Goal: Task Accomplishment & Management: Complete application form

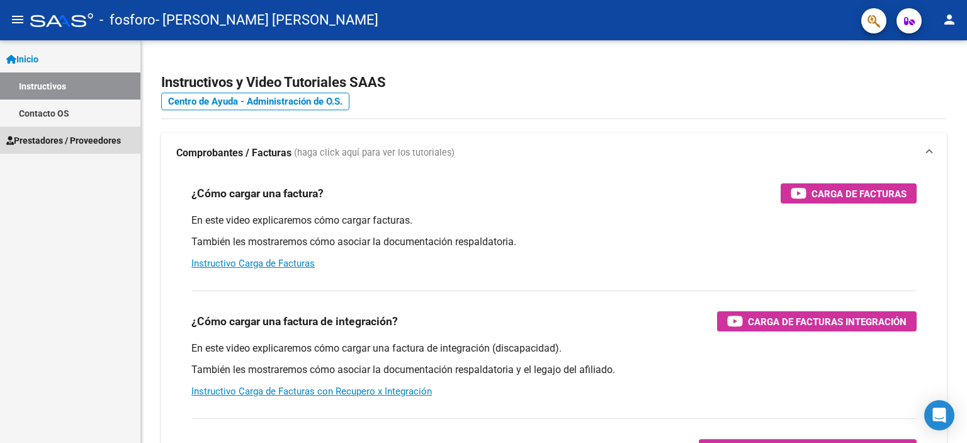
click at [58, 138] on span "Prestadores / Proveedores" at bounding box center [63, 140] width 115 height 14
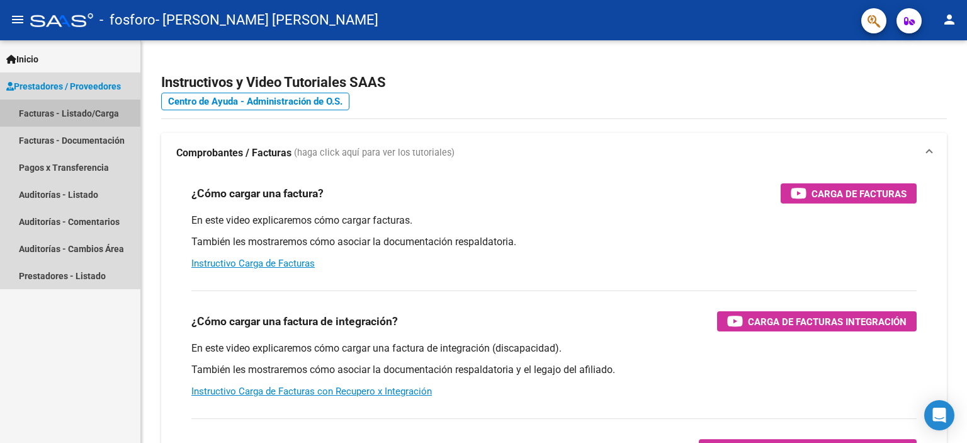
click at [63, 113] on link "Facturas - Listado/Carga" at bounding box center [70, 112] width 140 height 27
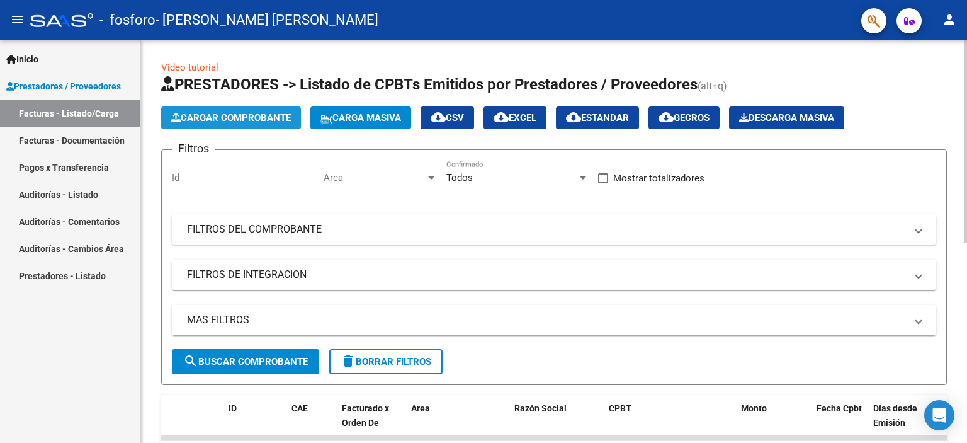
click at [242, 115] on span "Cargar Comprobante" at bounding box center [231, 117] width 120 height 11
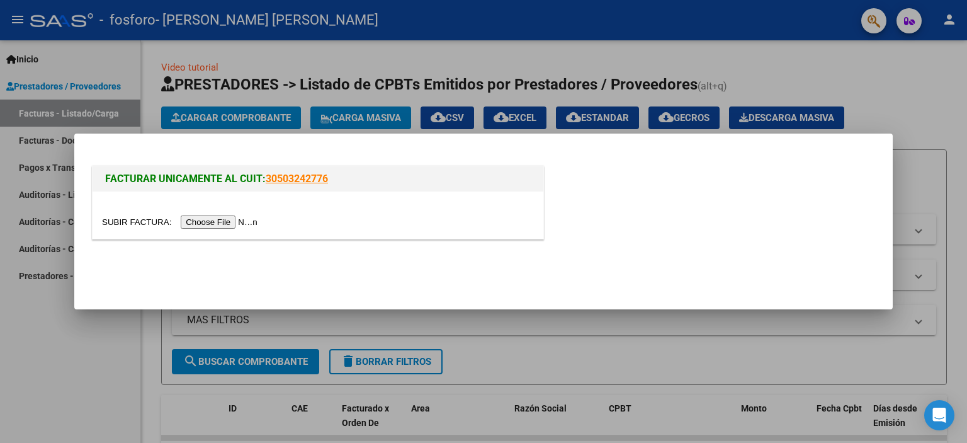
click at [239, 223] on input "file" at bounding box center [181, 221] width 159 height 13
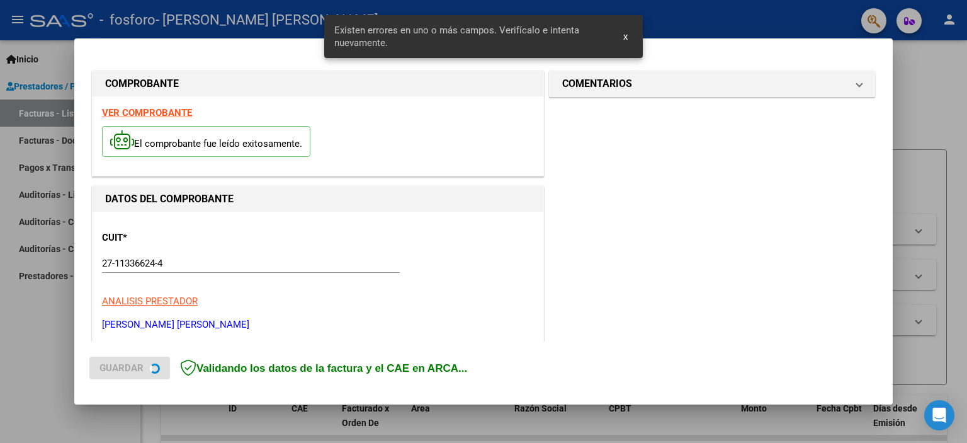
scroll to position [269, 0]
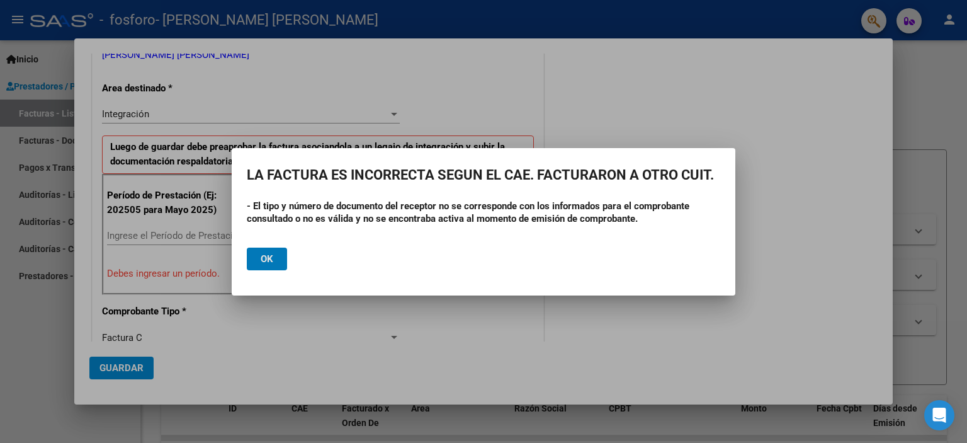
click at [263, 256] on span "Ok" at bounding box center [267, 258] width 13 height 11
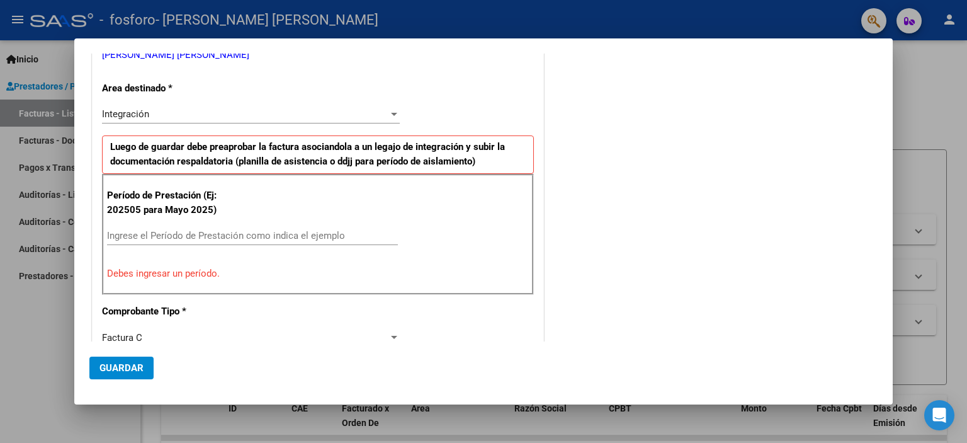
click at [263, 256] on div "Período de Prestación (Ej: 202505 para [DATE]) Ingrese el Período de Prestación…" at bounding box center [318, 234] width 432 height 121
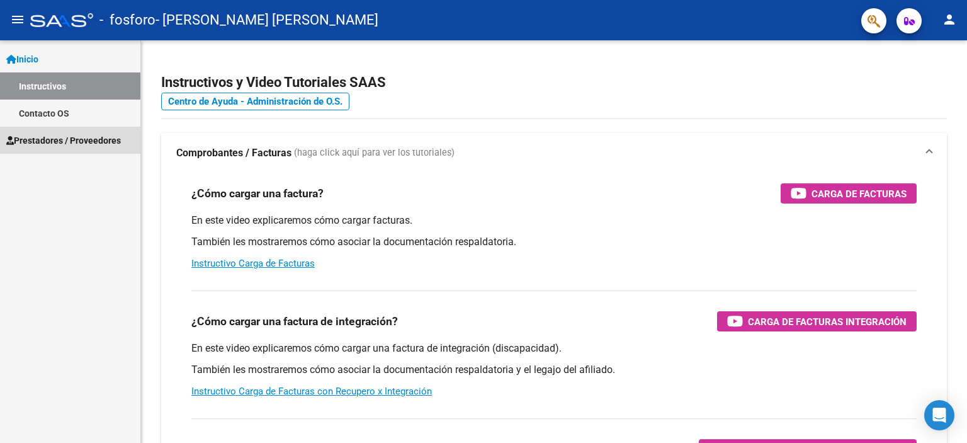
click at [39, 141] on span "Prestadores / Proveedores" at bounding box center [63, 140] width 115 height 14
click at [48, 137] on span "Prestadores / Proveedores" at bounding box center [63, 140] width 115 height 14
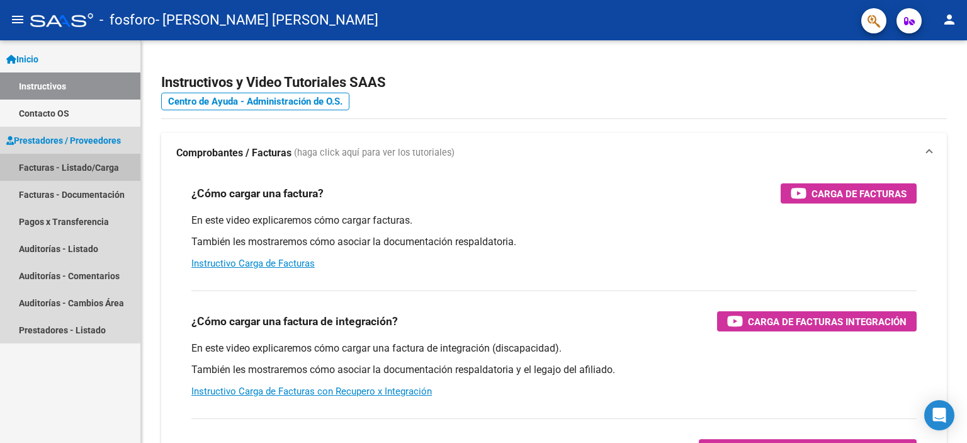
click at [48, 164] on link "Facturas - Listado/Carga" at bounding box center [70, 167] width 140 height 27
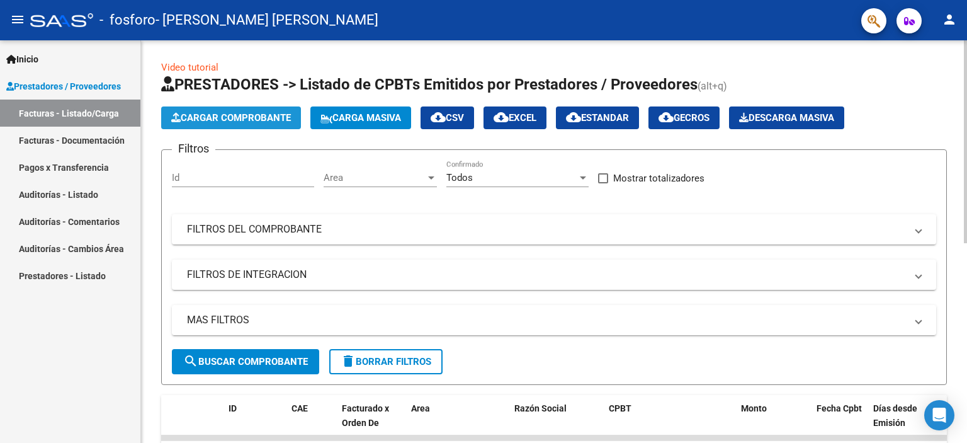
click at [228, 115] on span "Cargar Comprobante" at bounding box center [231, 117] width 120 height 11
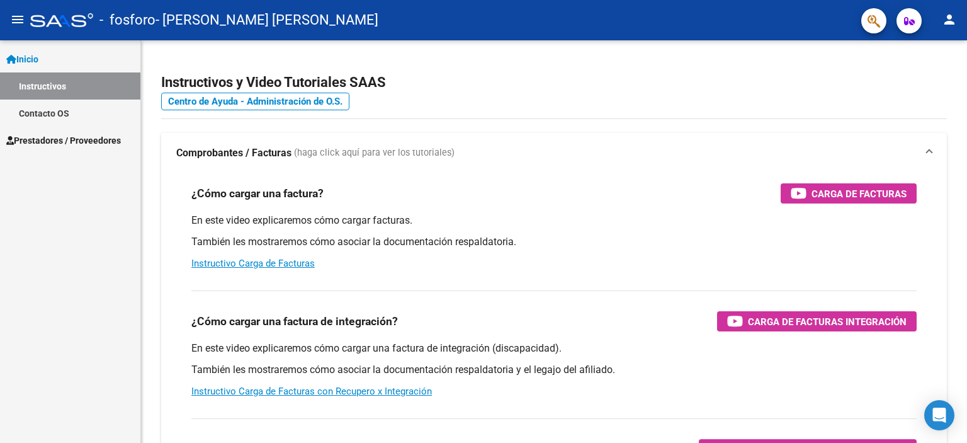
click at [38, 138] on span "Prestadores / Proveedores" at bounding box center [63, 140] width 115 height 14
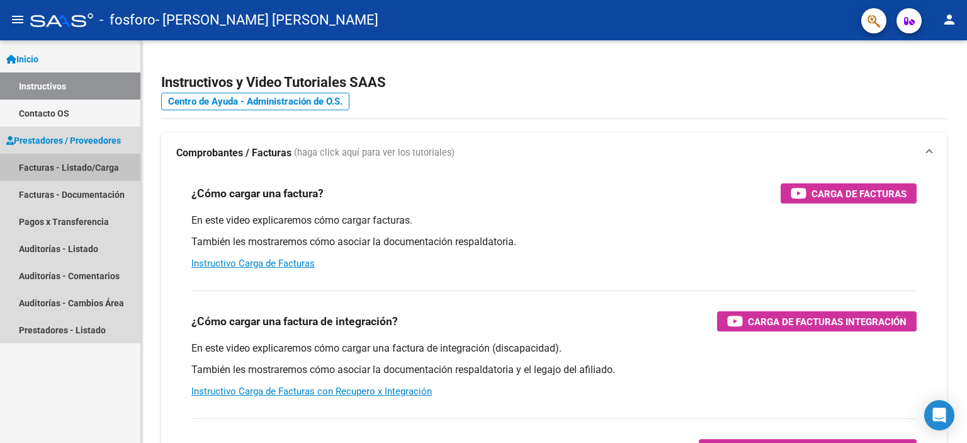
click at [107, 164] on link "Facturas - Listado/Carga" at bounding box center [70, 167] width 140 height 27
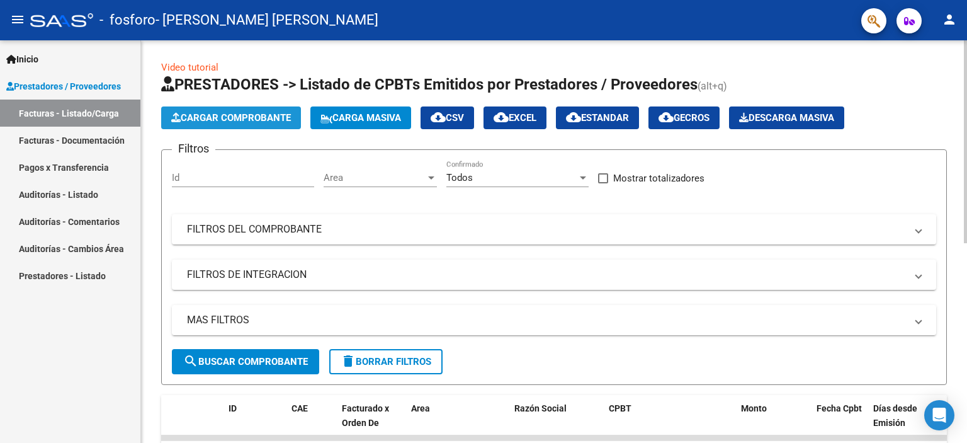
click at [218, 115] on span "Cargar Comprobante" at bounding box center [231, 117] width 120 height 11
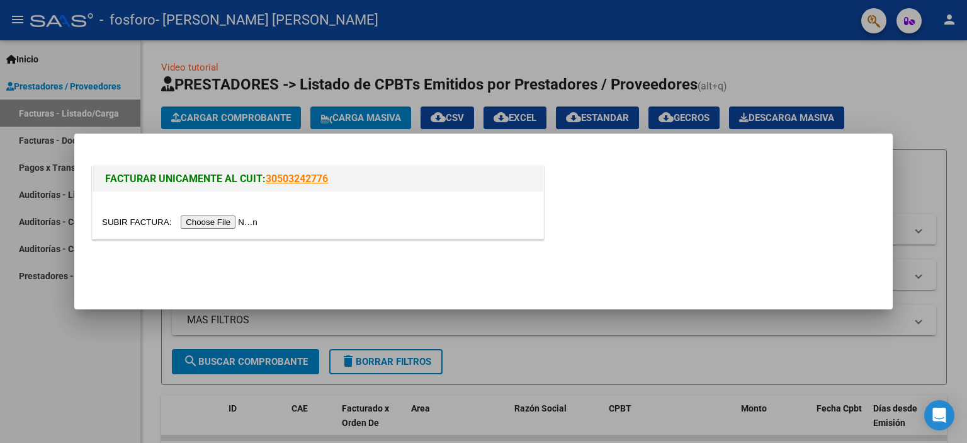
click at [229, 220] on input "file" at bounding box center [181, 221] width 159 height 13
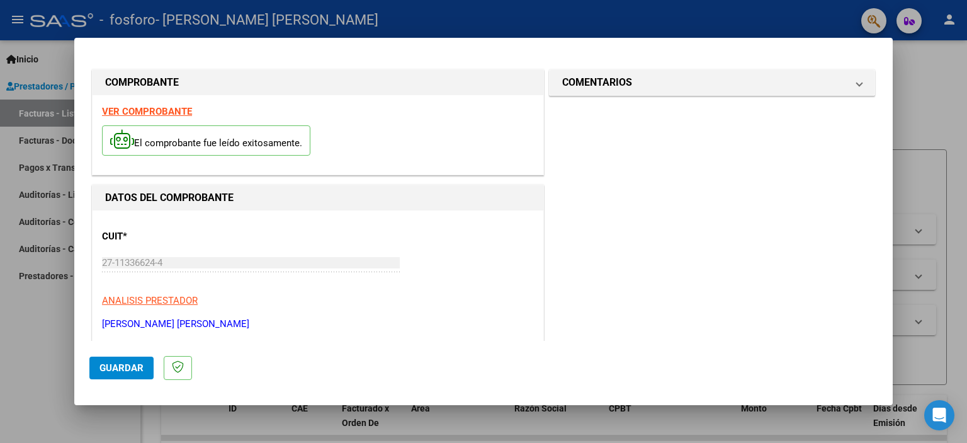
click at [140, 369] on span "Guardar" at bounding box center [121, 367] width 44 height 11
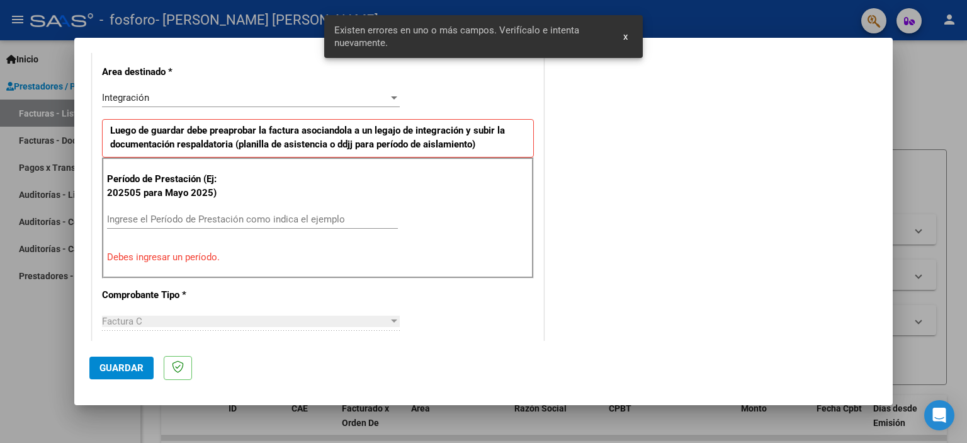
scroll to position [293, 0]
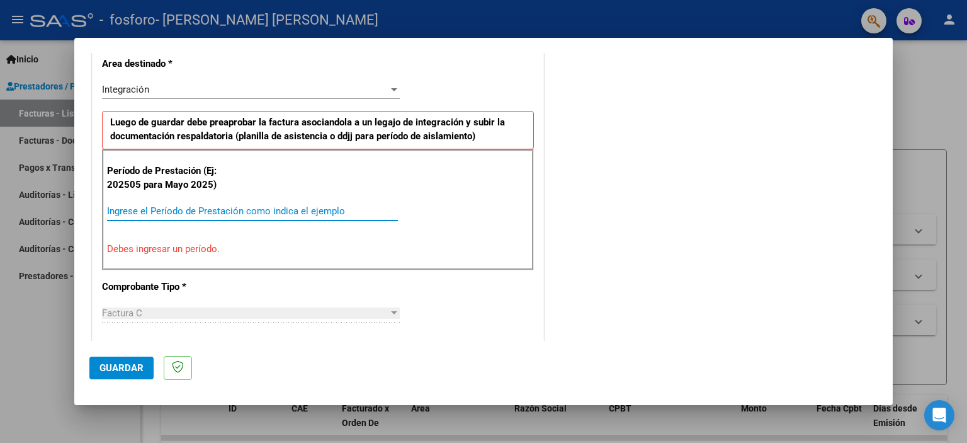
click at [200, 210] on input "Ingrese el Período de Prestación como indica el ejemplo" at bounding box center [252, 210] width 291 height 11
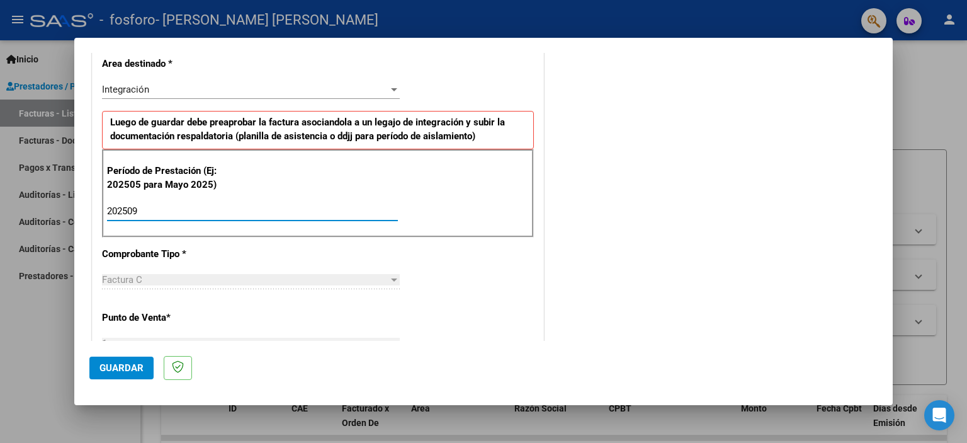
type input "202509"
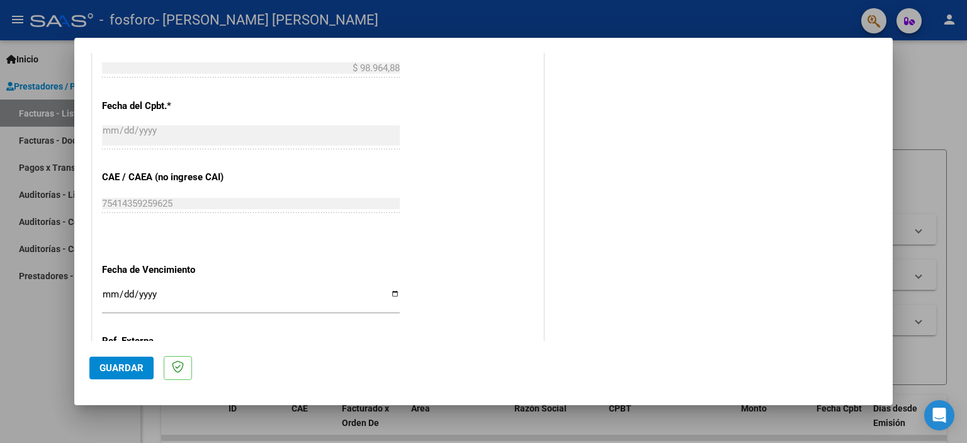
scroll to position [721, 0]
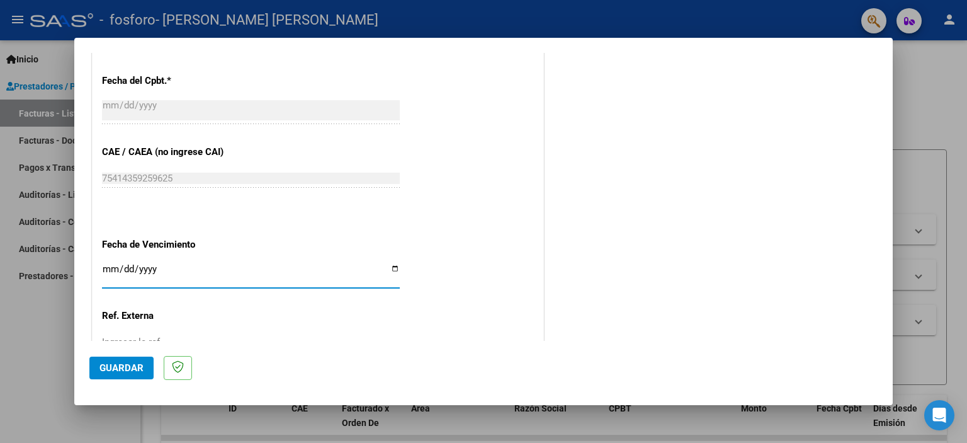
click at [108, 264] on input "Ingresar la fecha" at bounding box center [251, 274] width 298 height 20
type input "[DATE]"
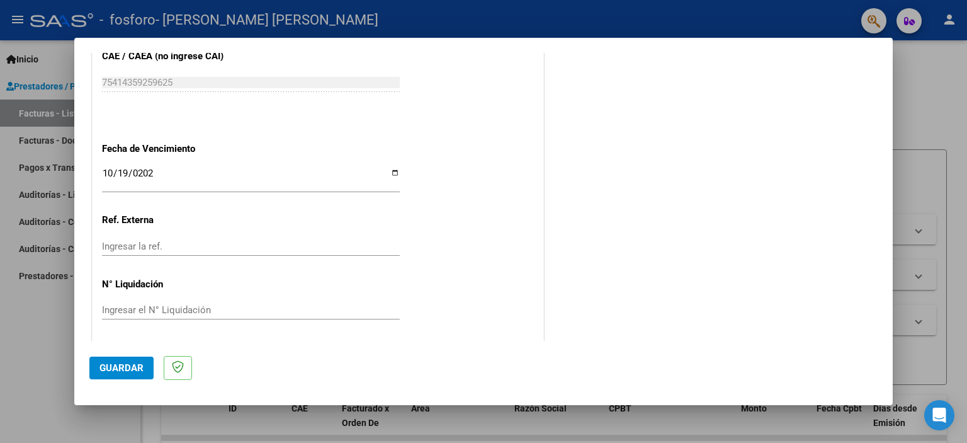
scroll to position [818, 0]
click at [116, 367] on span "Guardar" at bounding box center [121, 367] width 44 height 11
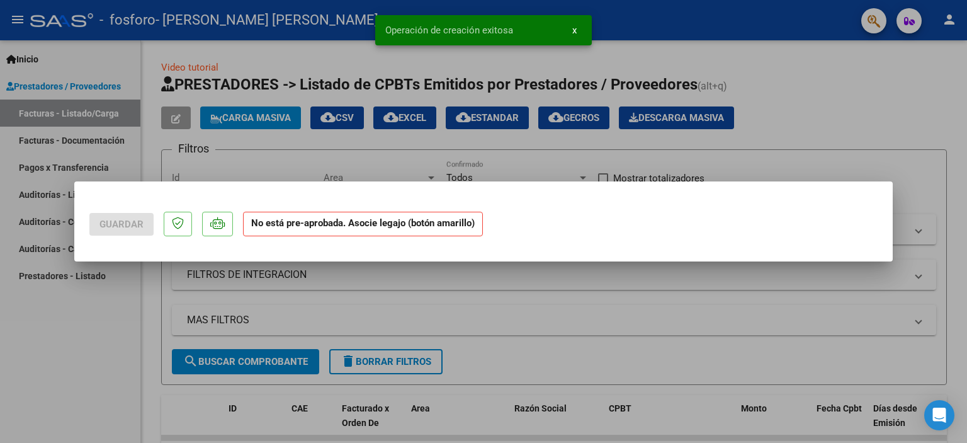
scroll to position [0, 0]
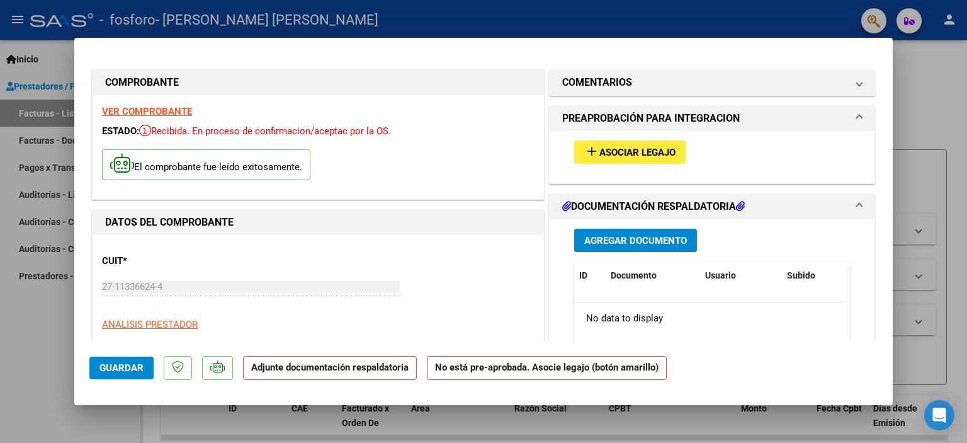
click at [603, 150] on span "Asociar Legajo" at bounding box center [637, 152] width 76 height 11
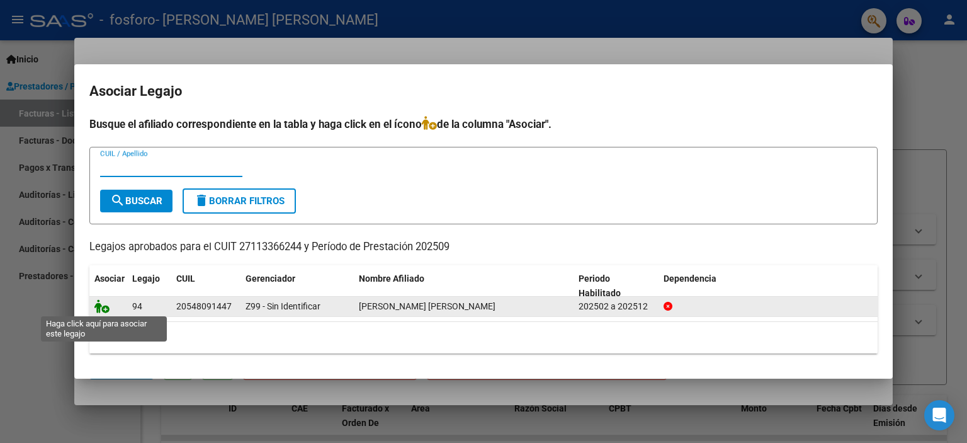
click at [103, 308] on icon at bounding box center [101, 306] width 15 height 14
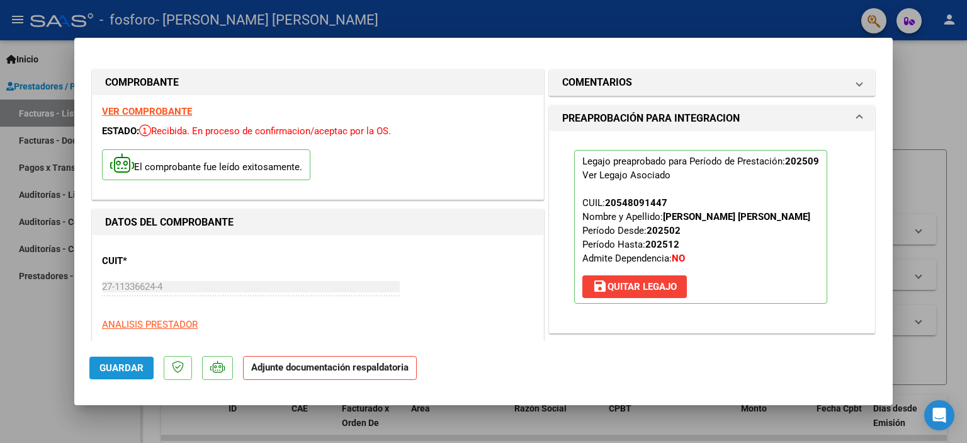
click at [144, 368] on button "Guardar" at bounding box center [121, 367] width 64 height 23
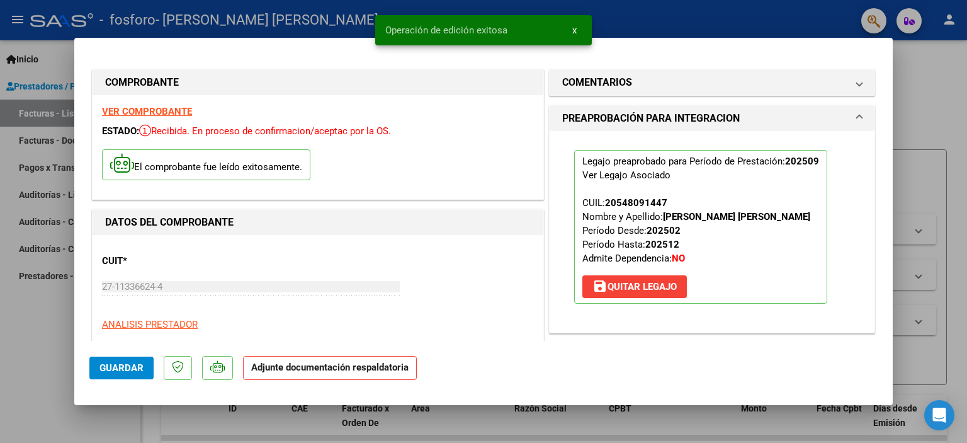
click at [294, 368] on strong "Adjunte documentación respaldatoria" at bounding box center [329, 366] width 157 height 11
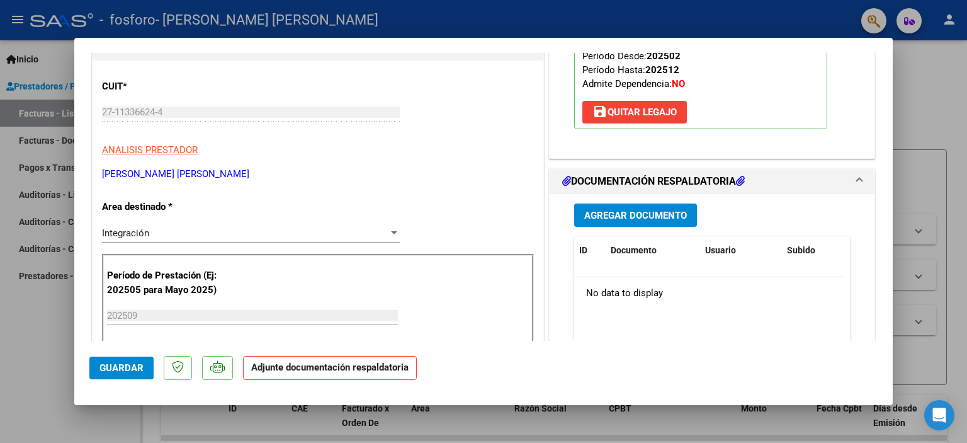
scroll to position [176, 0]
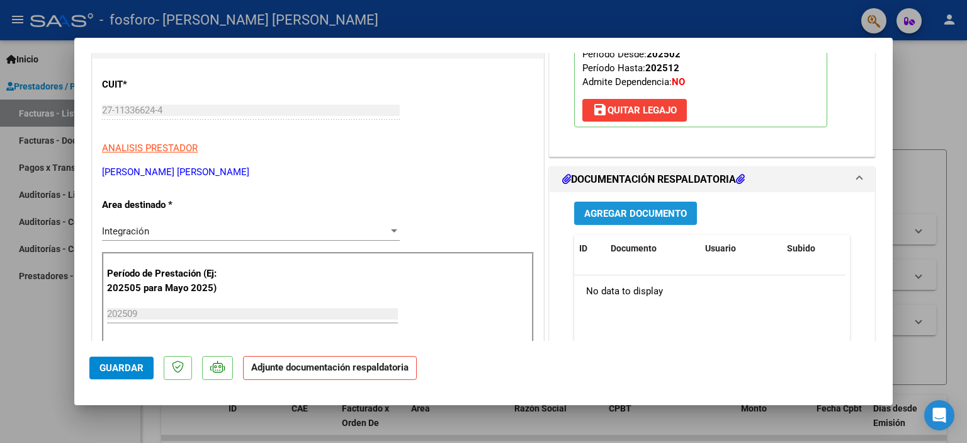
click at [650, 212] on span "Agregar Documento" at bounding box center [635, 213] width 103 height 11
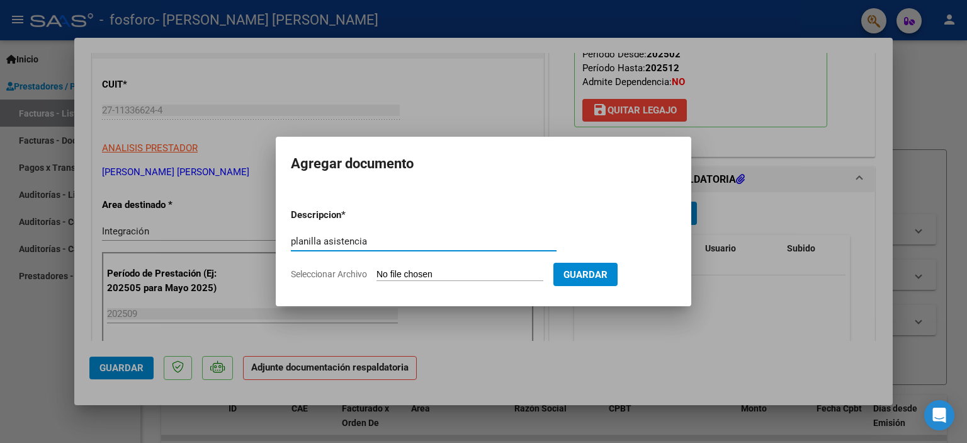
type input "planilla asistencia"
click at [484, 273] on input "Seleccionar Archivo" at bounding box center [459, 275] width 167 height 12
type input "C:\fakepath\planilla sept Vico.pdf"
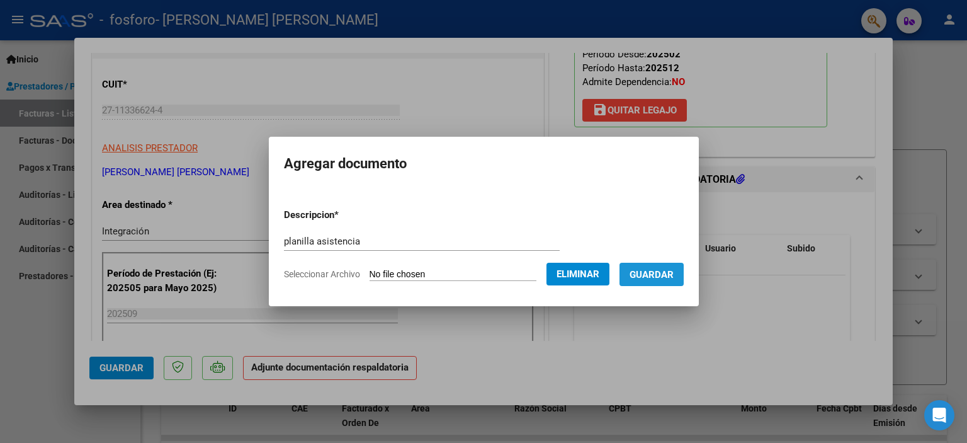
click at [662, 271] on span "Guardar" at bounding box center [652, 274] width 44 height 11
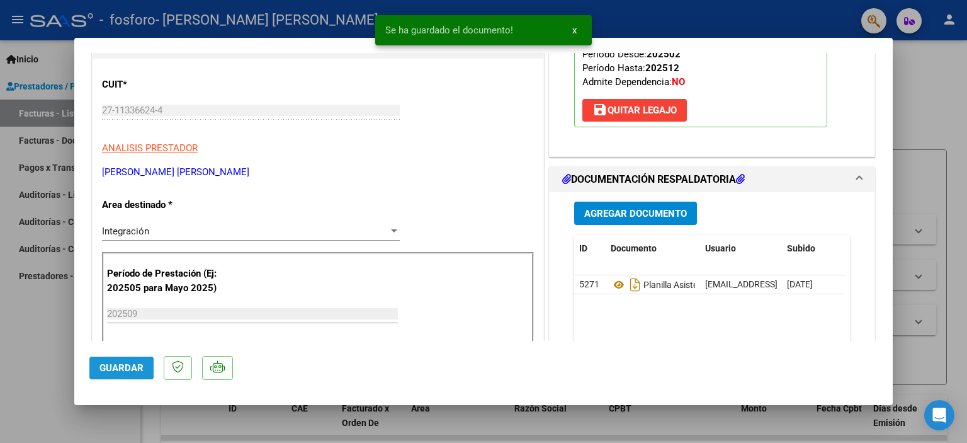
click at [117, 364] on span "Guardar" at bounding box center [121, 367] width 44 height 11
